Goal: Task Accomplishment & Management: Manage account settings

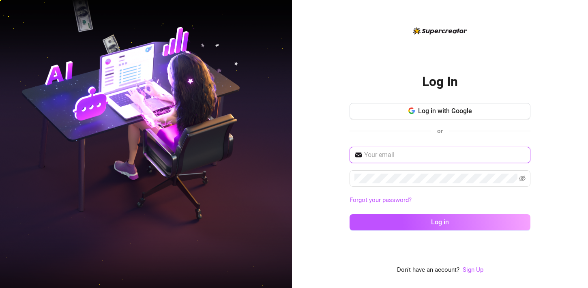
click at [396, 155] on input "text" at bounding box center [444, 155] width 161 height 10
type input "d.jones17599@gmail.com"
click at [349, 214] on button "Log in" at bounding box center [439, 222] width 181 height 16
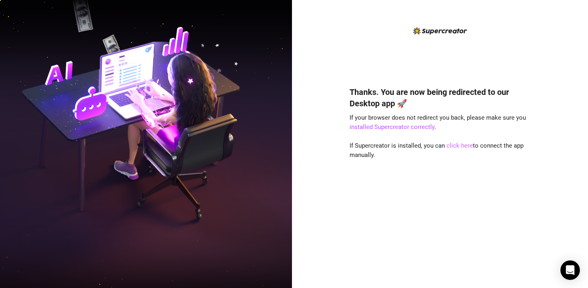
click at [463, 144] on link "click here" at bounding box center [459, 145] width 26 height 7
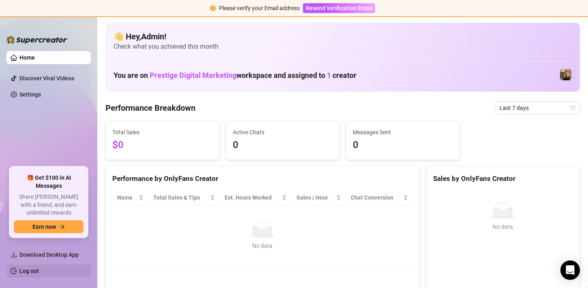
click at [39, 267] on link "Log out" at bounding box center [28, 270] width 19 height 6
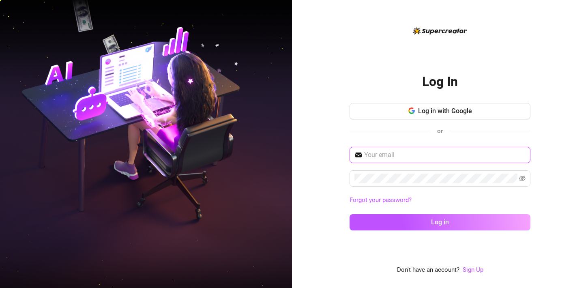
click at [408, 158] on input "text" at bounding box center [444, 155] width 161 height 10
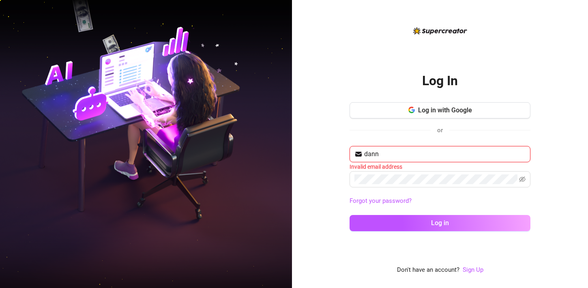
type input "dannyjonez04@gmail.com"
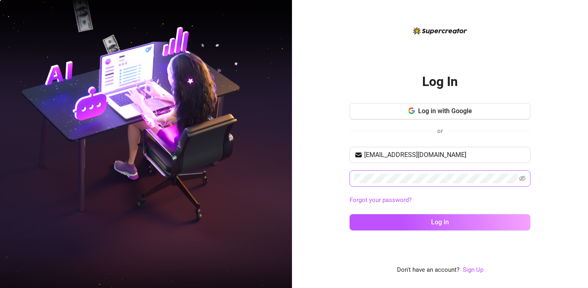
click at [528, 177] on span at bounding box center [439, 178] width 181 height 16
click at [524, 177] on icon "eye-invisible" at bounding box center [522, 178] width 6 height 6
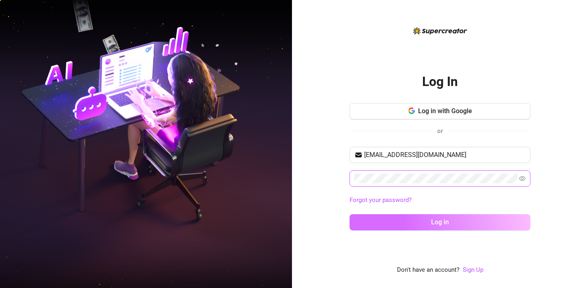
click at [476, 220] on button "Log in" at bounding box center [439, 222] width 181 height 16
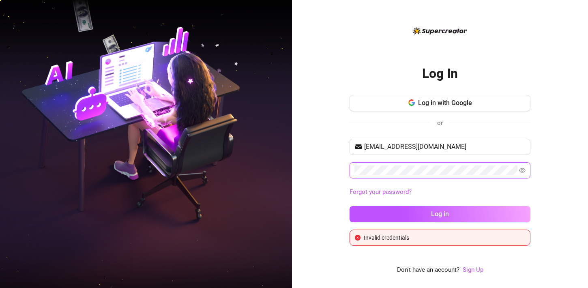
click at [349, 206] on button "Log in" at bounding box center [439, 214] width 181 height 16
click at [400, 189] on link "Forgot your password?" at bounding box center [380, 191] width 62 height 7
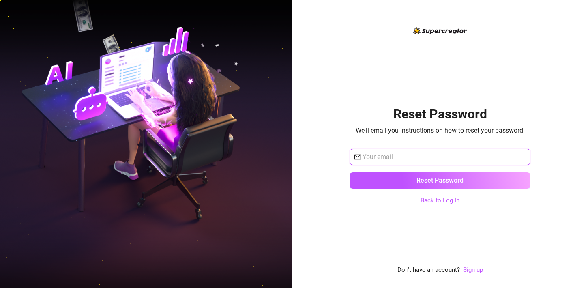
click at [417, 160] on input "text" at bounding box center [443, 157] width 163 height 10
type input "dannyjonez04@gmail.com"
click at [349, 172] on button "Reset Password" at bounding box center [439, 180] width 181 height 16
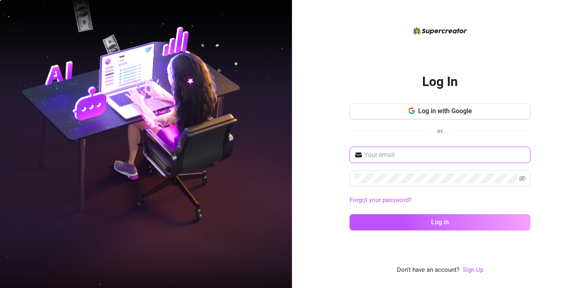
click at [421, 152] on input "text" at bounding box center [444, 155] width 161 height 10
type input "dannyjonez04@gmail.com"
click at [519, 180] on icon "eye-invisible" at bounding box center [522, 178] width 6 height 6
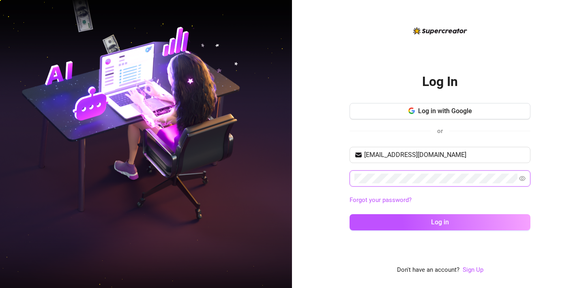
click at [256, 168] on div "Log In Log in with Google or dannyjonez04@gmail.com Forgot your password? Log i…" at bounding box center [294, 144] width 588 height 288
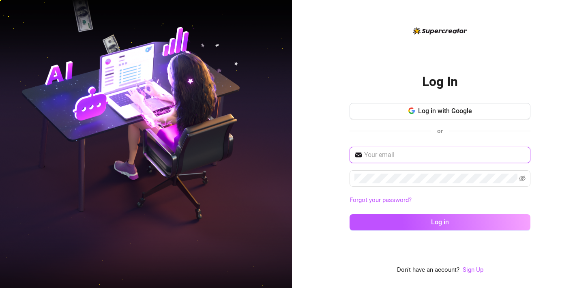
click at [403, 156] on input "text" at bounding box center [444, 155] width 161 height 10
type input "[EMAIL_ADDRESS][DOMAIN_NAME]"
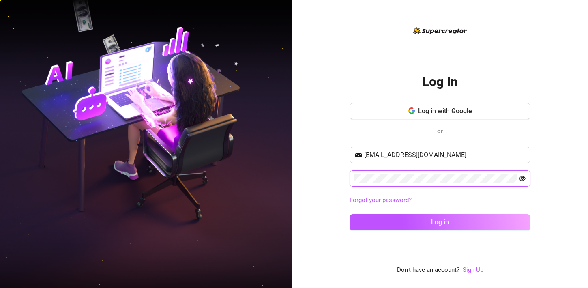
click at [522, 179] on icon "eye-invisible" at bounding box center [522, 178] width 6 height 6
click at [349, 214] on button "Log in" at bounding box center [439, 222] width 181 height 16
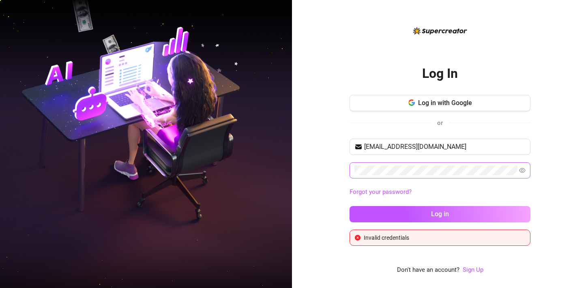
click at [481, 182] on div "dannyjonez04@gmail.com Forgot your password? Log in" at bounding box center [439, 184] width 181 height 91
click at [349, 206] on button "Log in" at bounding box center [439, 214] width 181 height 16
